Goal: Task Accomplishment & Management: Manage account settings

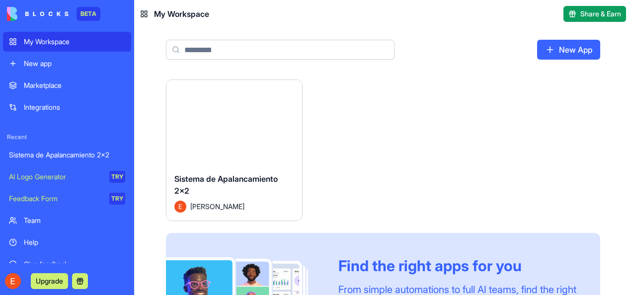
click at [73, 156] on div "Sistema de Apalancamiento 2x2" at bounding box center [67, 155] width 116 height 10
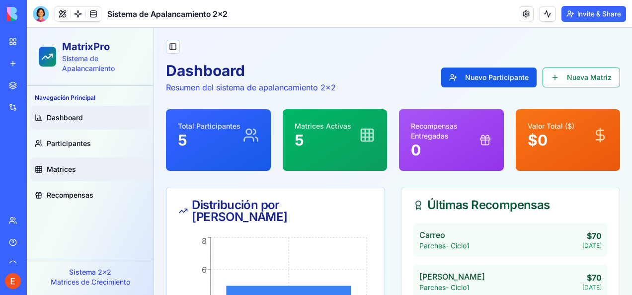
click at [68, 163] on link "Matrices" at bounding box center [90, 170] width 119 height 24
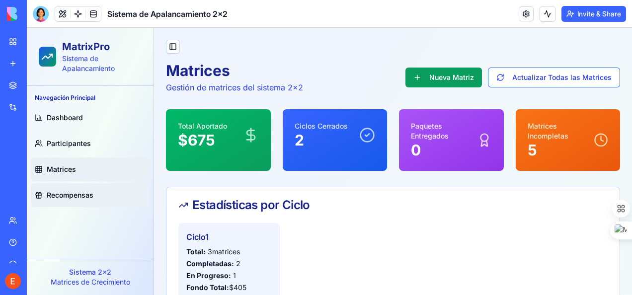
click at [61, 195] on span "Recompensas" at bounding box center [70, 195] width 47 height 10
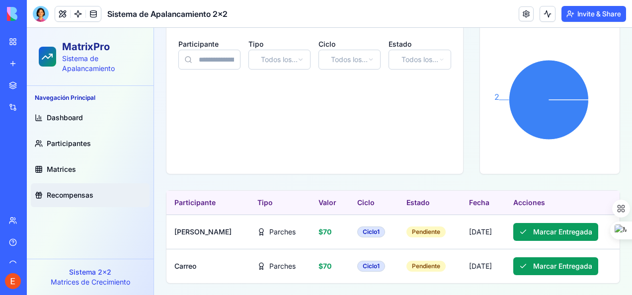
scroll to position [187, 0]
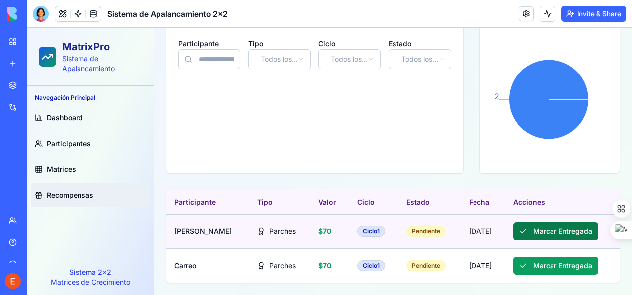
click at [560, 230] on button "Marcar Entregada" at bounding box center [555, 232] width 85 height 18
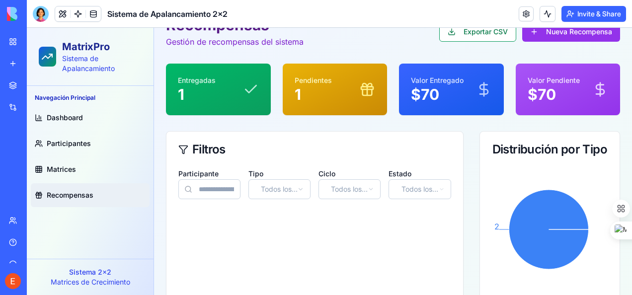
scroll to position [30, 0]
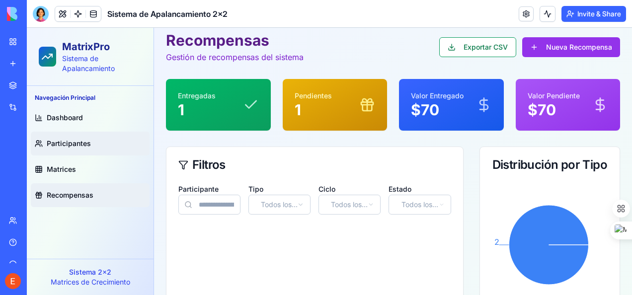
click at [73, 142] on span "Participantes" at bounding box center [69, 144] width 44 height 10
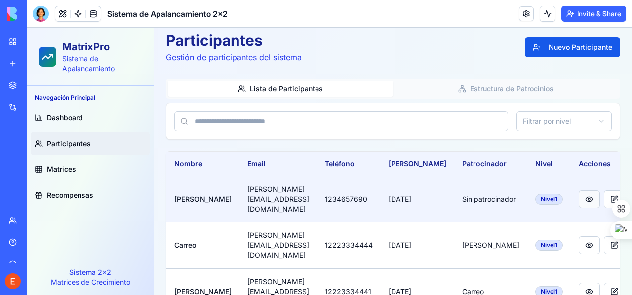
click at [579, 191] on button "button" at bounding box center [589, 199] width 21 height 18
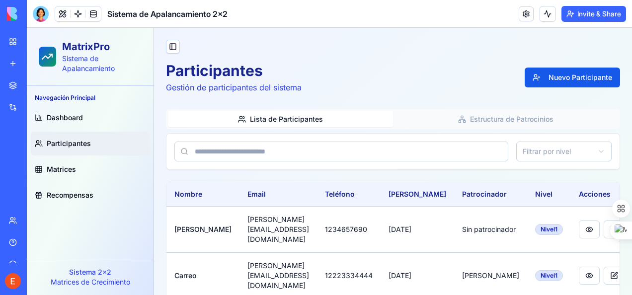
click at [291, 118] on button "Lista de Participantes" at bounding box center [280, 119] width 225 height 16
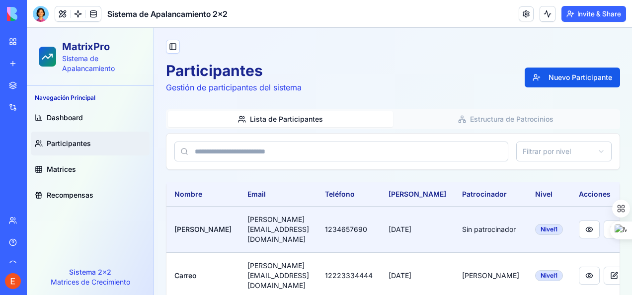
click at [535, 225] on div "Nivel 1" at bounding box center [549, 229] width 28 height 11
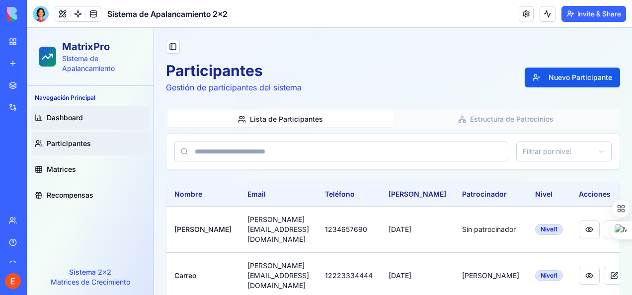
click at [66, 117] on span "Dashboard" at bounding box center [65, 118] width 36 height 10
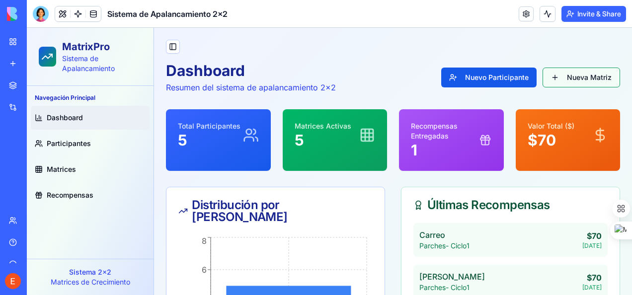
click at [555, 77] on link "Nueva Matriz" at bounding box center [582, 78] width 78 height 20
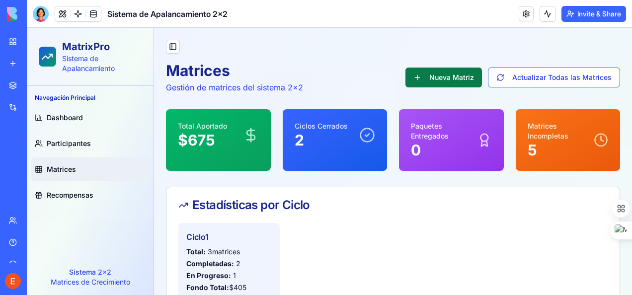
click at [449, 76] on button "Nueva Matriz" at bounding box center [444, 78] width 77 height 20
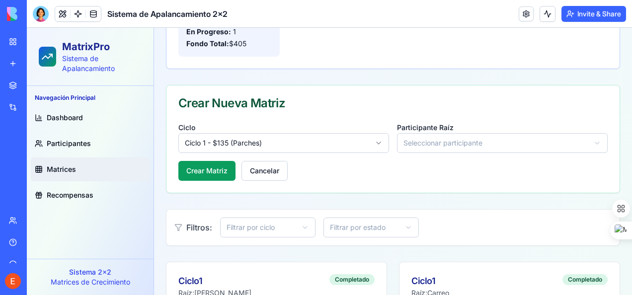
scroll to position [248, 0]
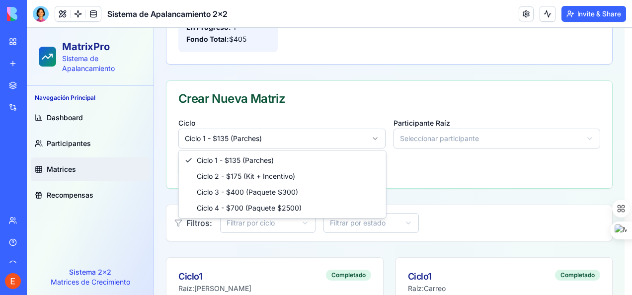
click at [355, 133] on html "**********" at bounding box center [329, 241] width 605 height 924
select select "*"
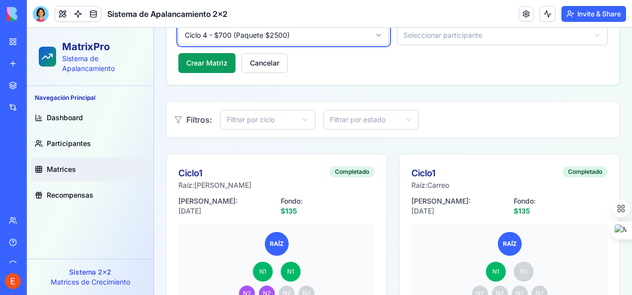
scroll to position [348, 0]
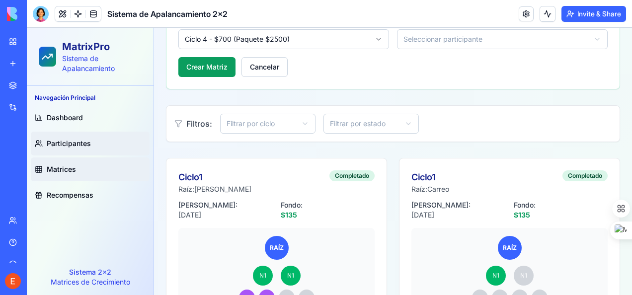
click at [69, 139] on span "Participantes" at bounding box center [69, 144] width 44 height 10
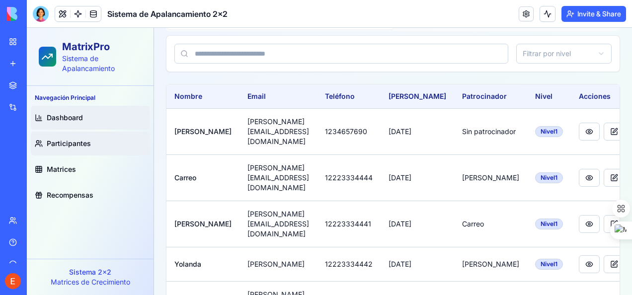
click at [64, 115] on span "Dashboard" at bounding box center [65, 118] width 36 height 10
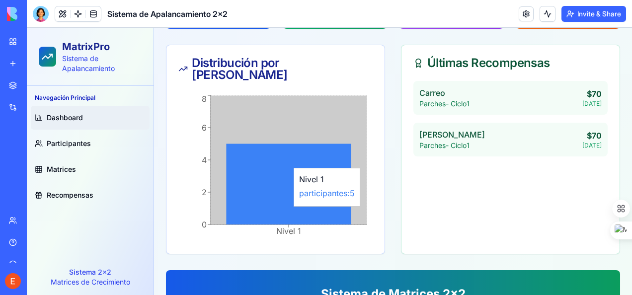
scroll to position [200, 0]
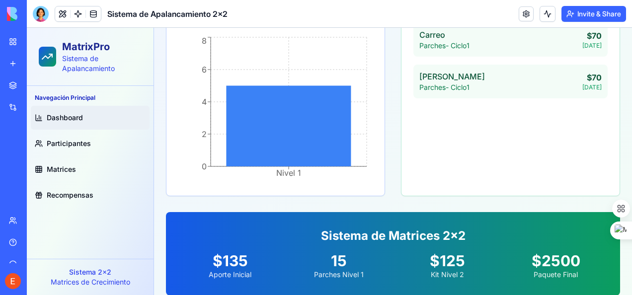
click at [31, 157] on div "Sistema de Apalancamiento 2x2" at bounding box center [23, 155] width 28 height 10
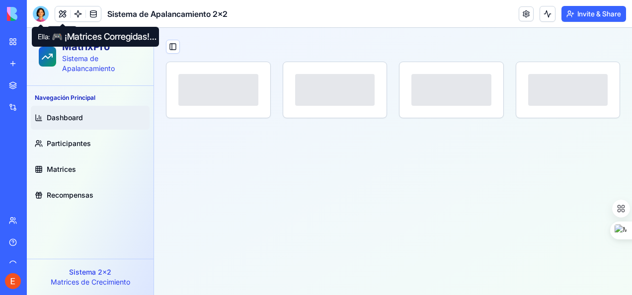
drag, startPoint x: 38, startPoint y: 13, endPoint x: 110, endPoint y: 122, distance: 130.8
click at [38, 13] on div at bounding box center [41, 14] width 16 height 16
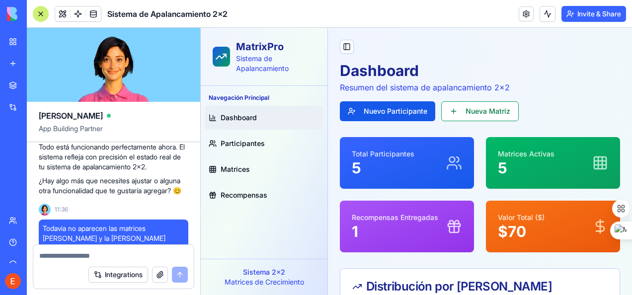
scroll to position [9299, 0]
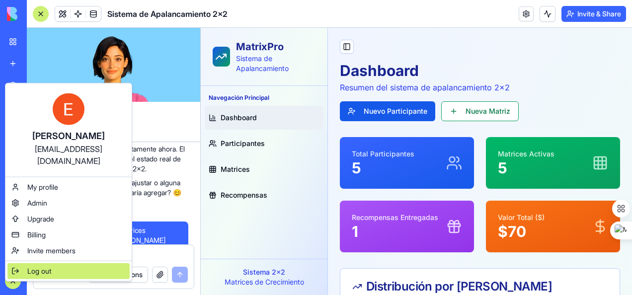
click at [43, 266] on span "Log out" at bounding box center [39, 271] width 24 height 10
